Goal: Check status: Check status

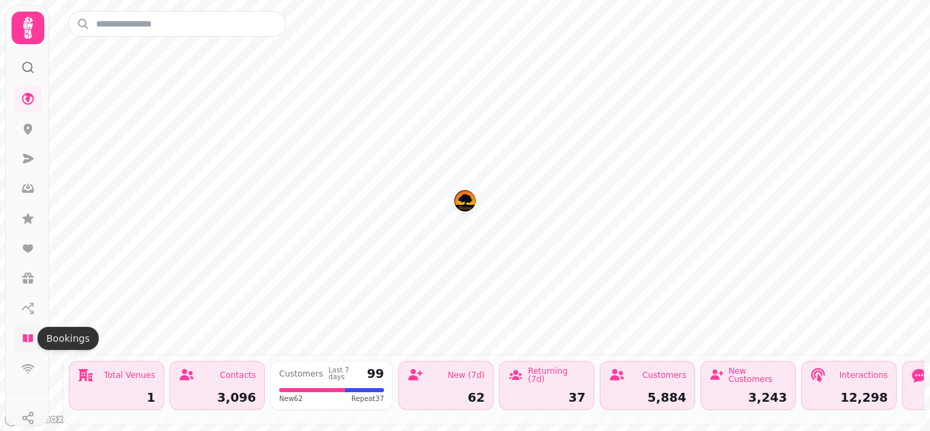
click at [27, 335] on icon at bounding box center [28, 339] width 14 height 14
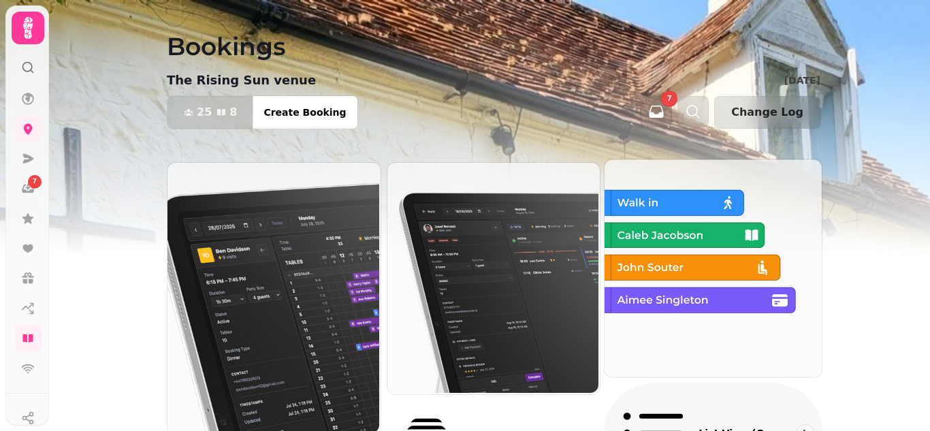
click at [699, 426] on p "List view (Old - going soon)" at bounding box center [737, 433] width 76 height 14
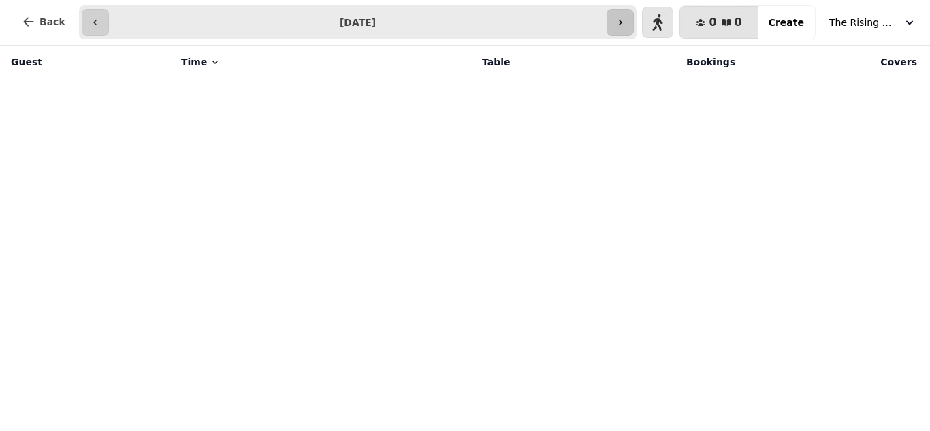
click at [634, 28] on button "button" at bounding box center [620, 22] width 27 height 27
type input "**********"
